Goal: Browse casually

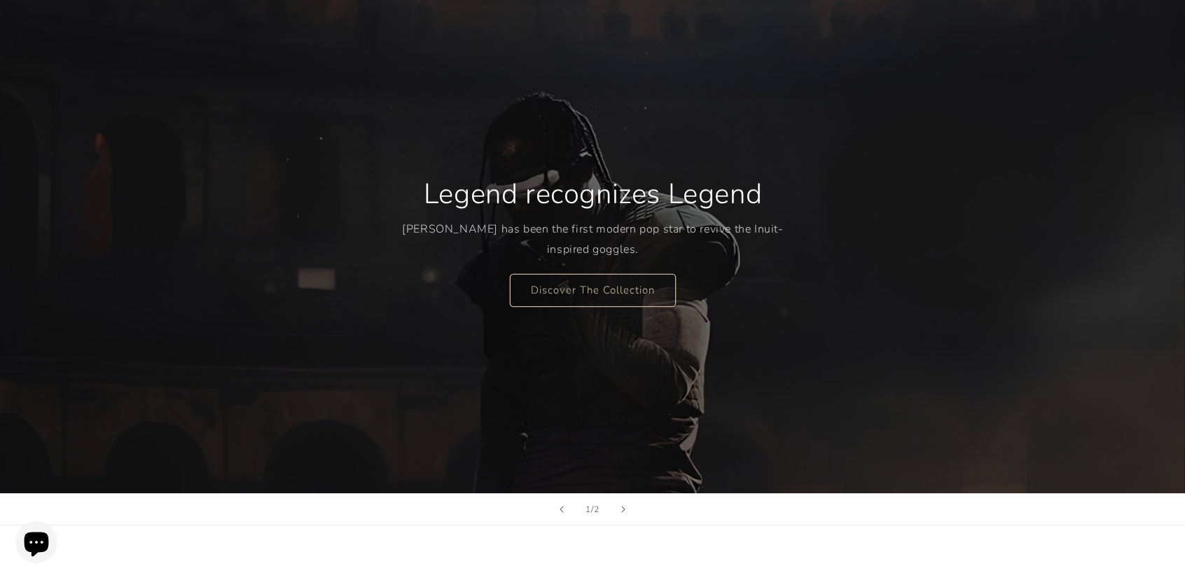
scroll to position [140, 0]
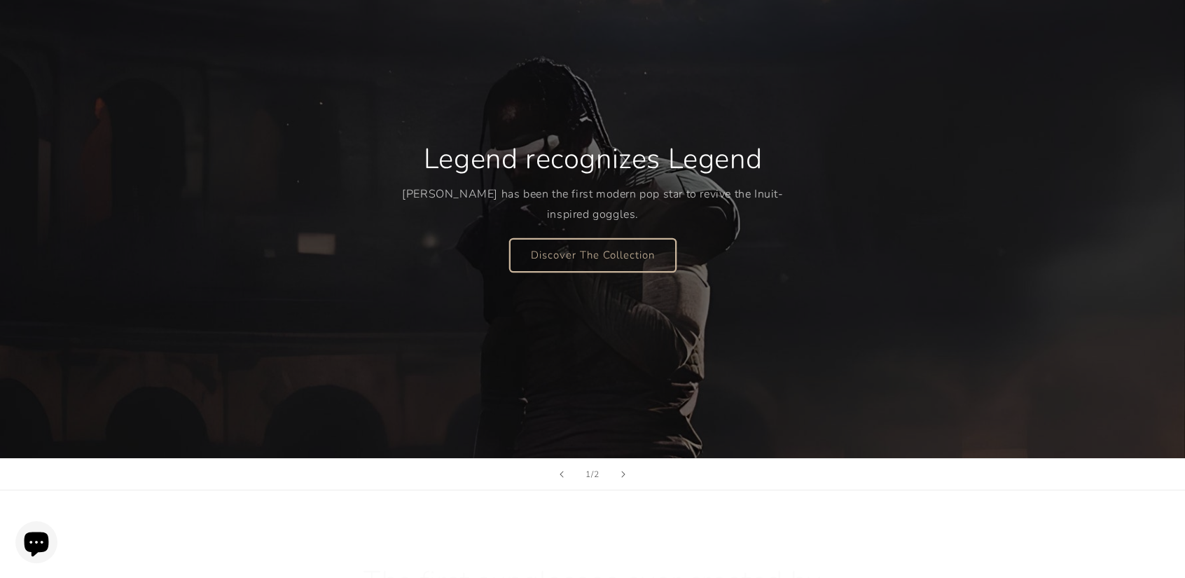
click at [572, 247] on link "Discover The Collection" at bounding box center [593, 254] width 166 height 33
